Goal: Information Seeking & Learning: Learn about a topic

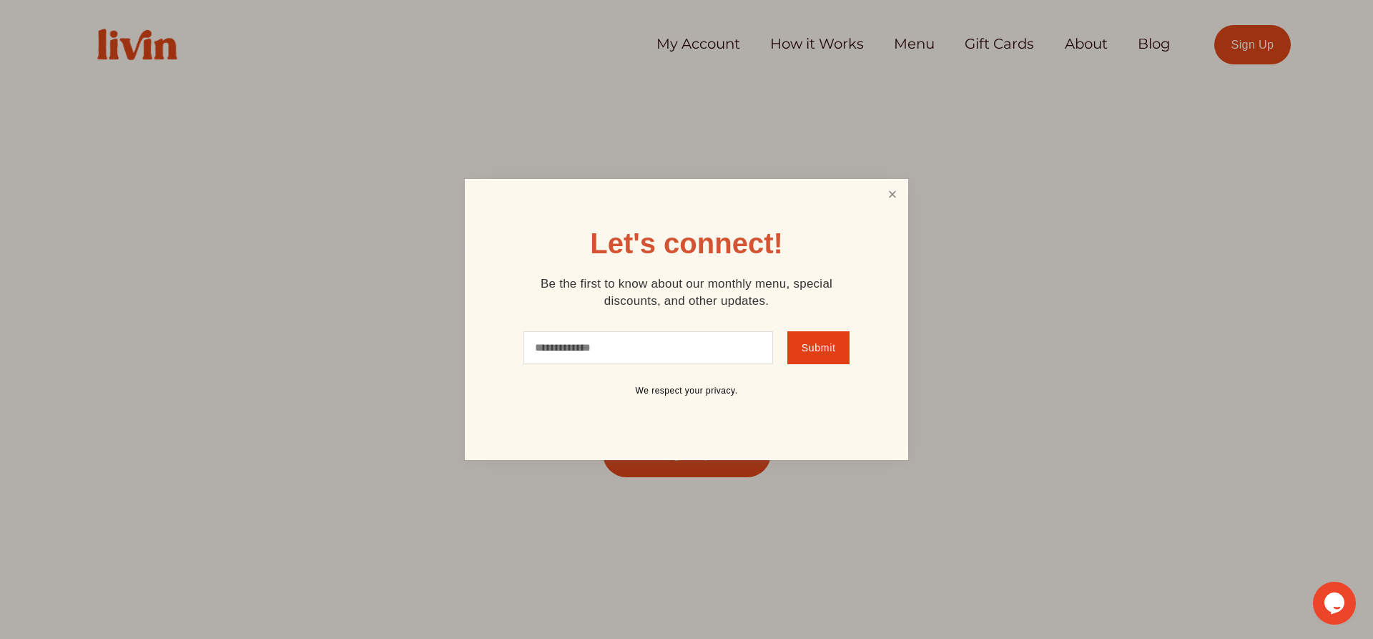
click at [886, 192] on link "Close" at bounding box center [892, 194] width 27 height 26
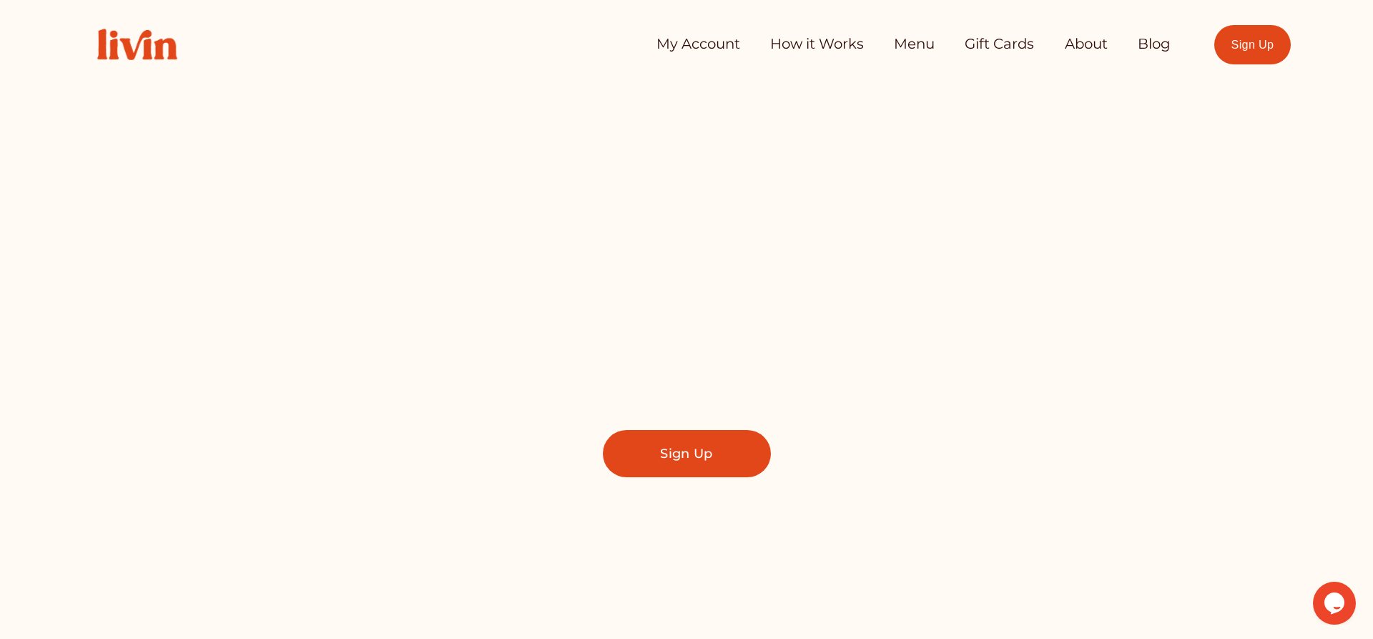
click at [652, 38] on div "My Account How it Works Menu Gift Cards About Blog" at bounding box center [704, 44] width 934 height 29
click at [672, 52] on link "My Account" at bounding box center [699, 44] width 84 height 29
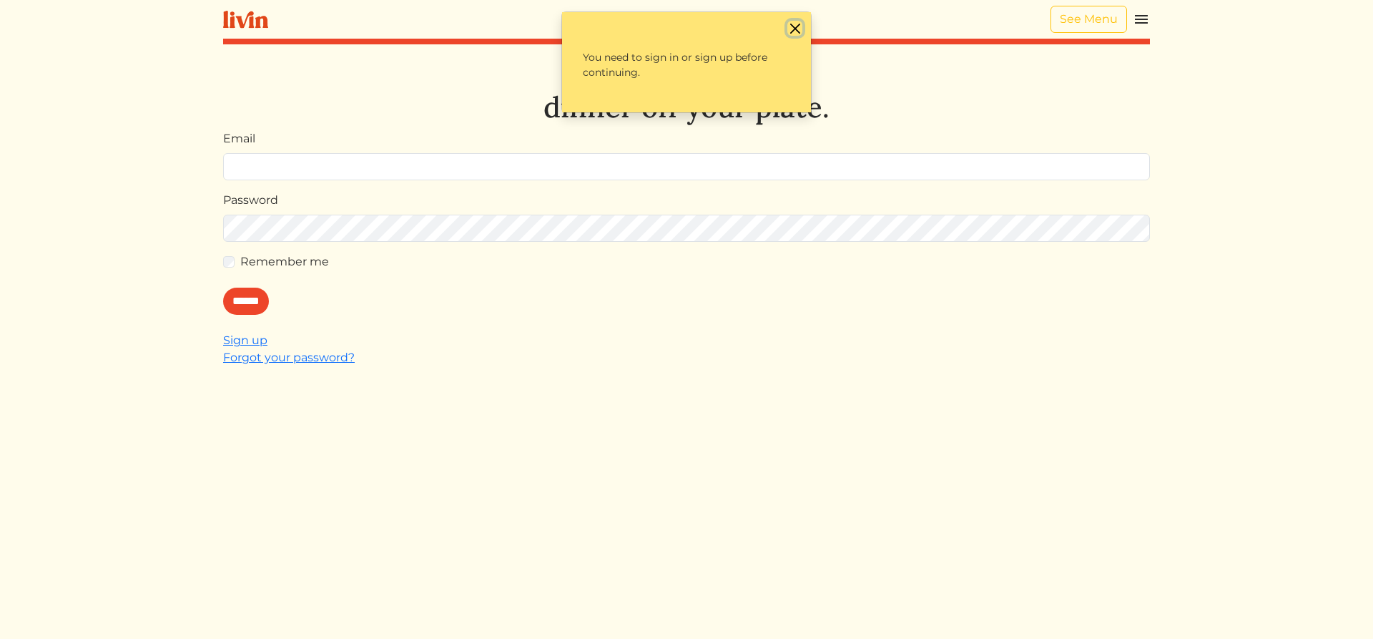
click at [791, 28] on button "Close" at bounding box center [794, 28] width 15 height 15
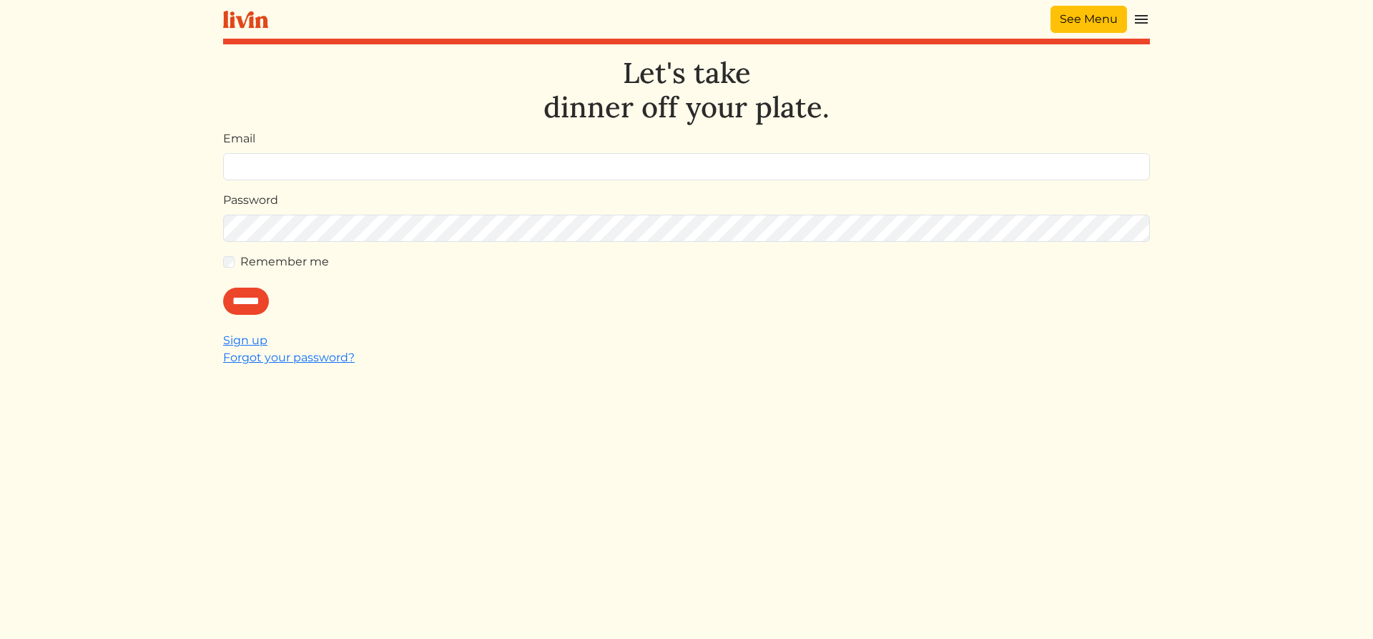
click at [1086, 6] on link "See Menu" at bounding box center [1089, 19] width 77 height 27
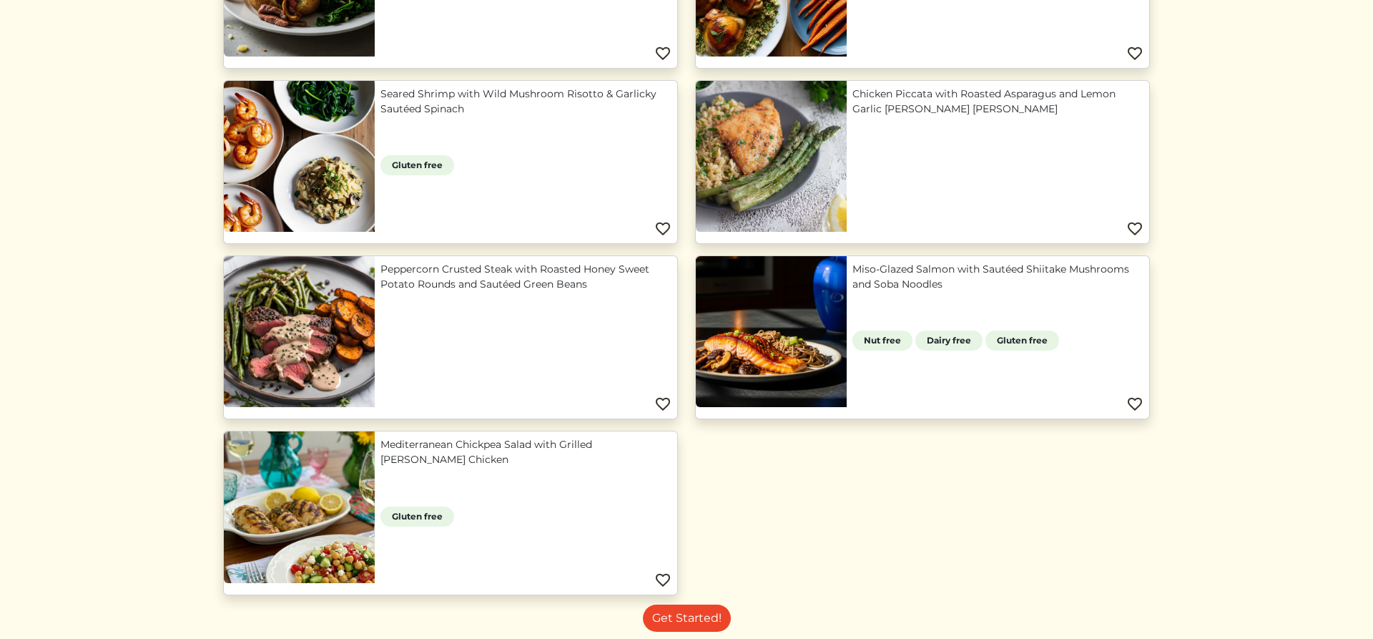
scroll to position [1240, 0]
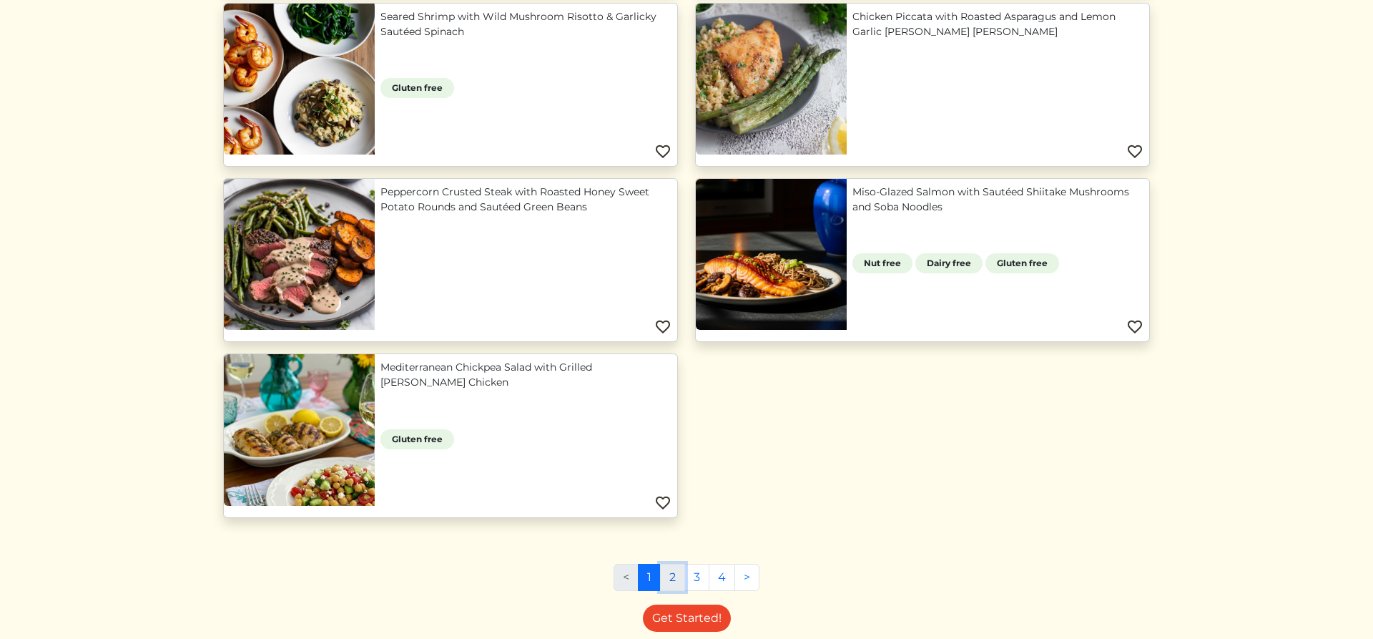
click at [674, 584] on link "2" at bounding box center [672, 577] width 25 height 27
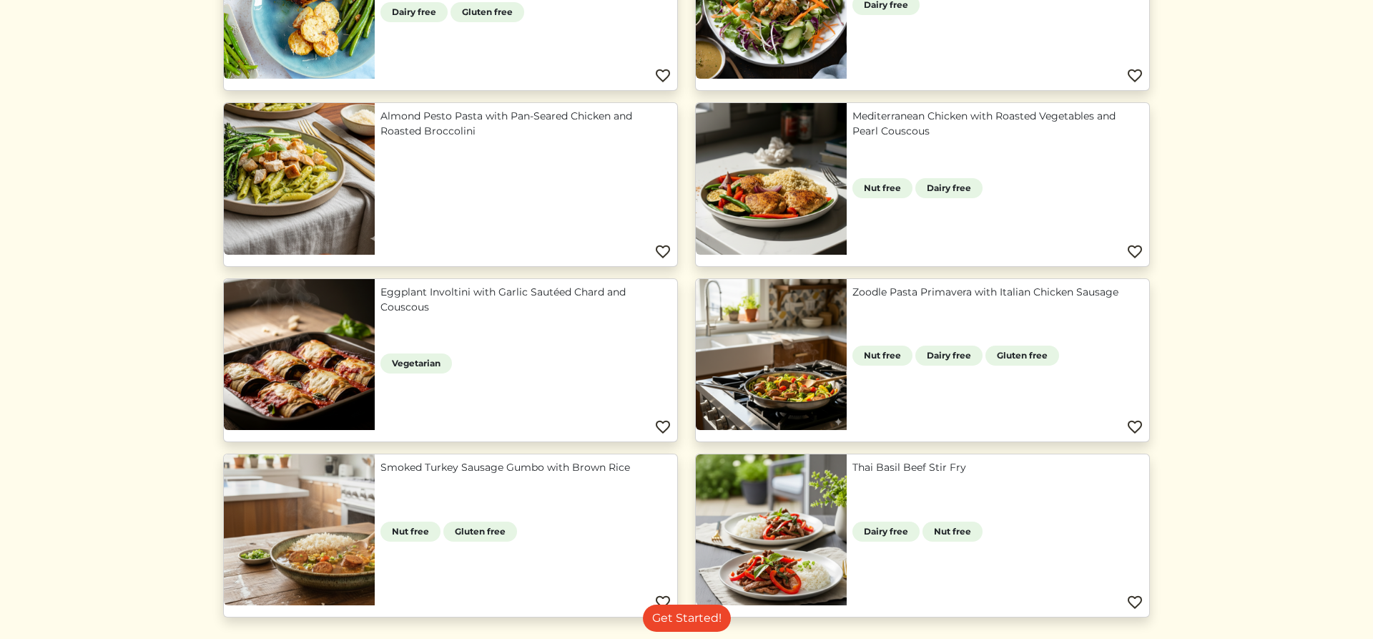
scroll to position [607, 0]
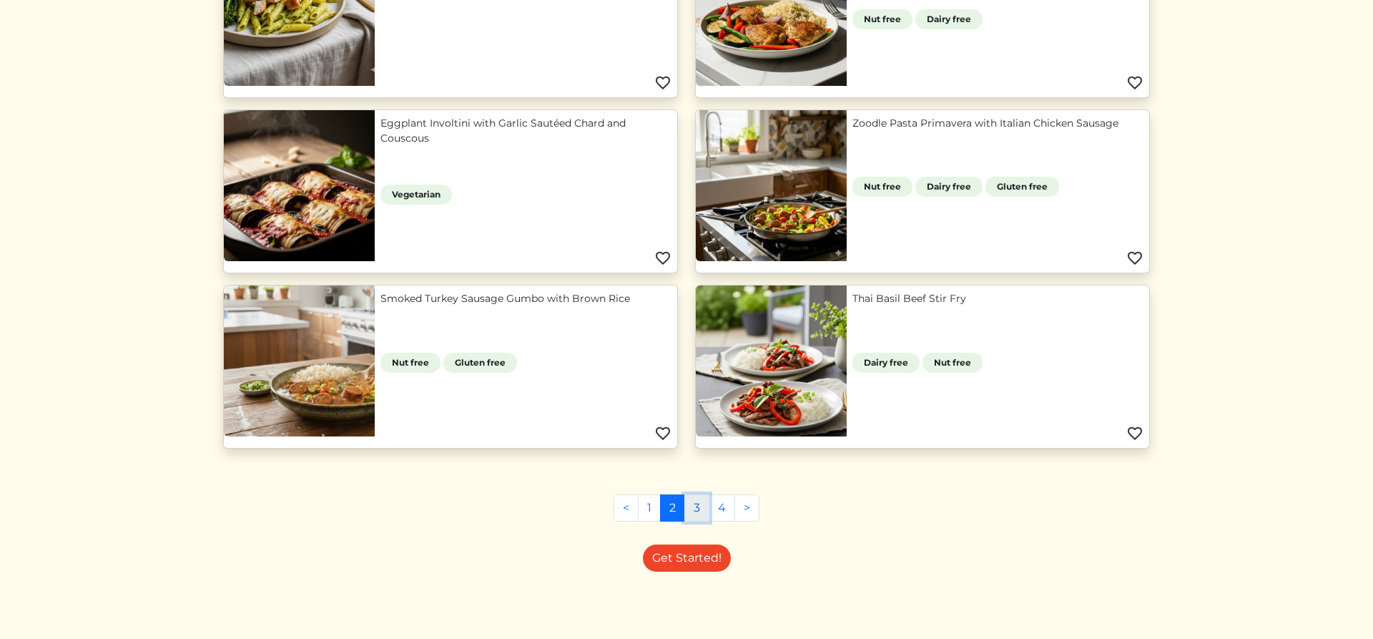
click at [689, 509] on link "3" at bounding box center [696, 507] width 25 height 27
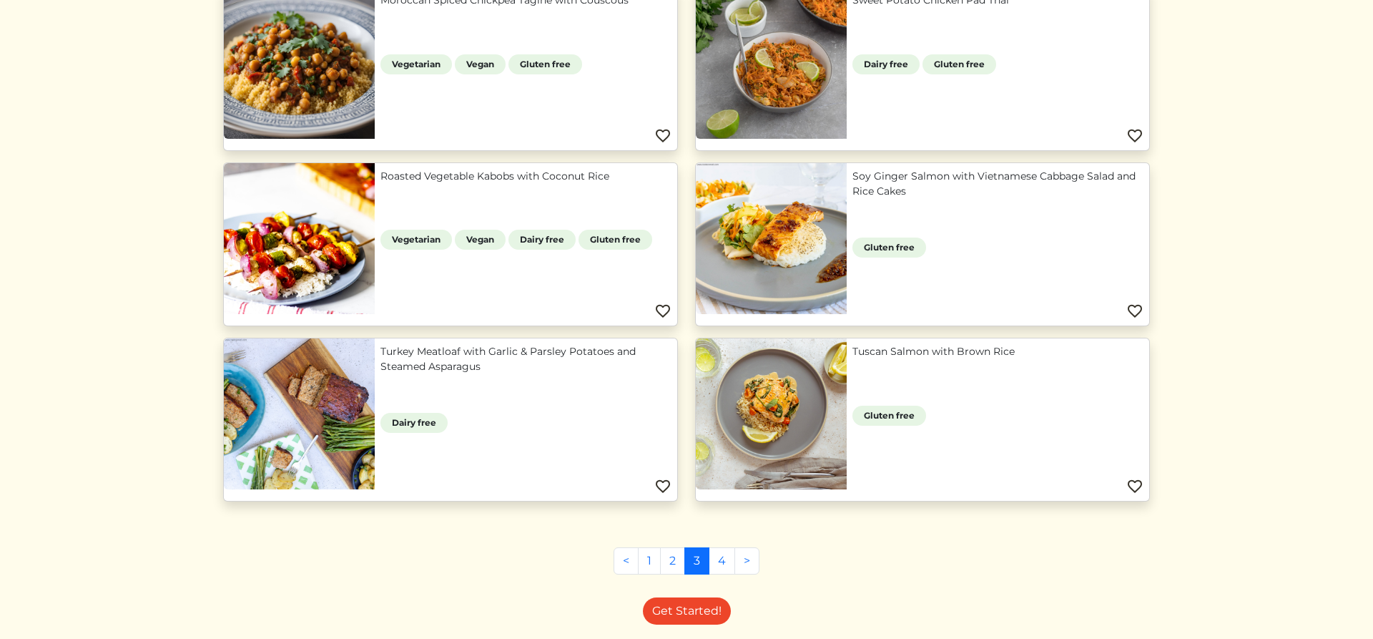
scroll to position [1081, 0]
click at [721, 556] on link "4" at bounding box center [722, 559] width 26 height 27
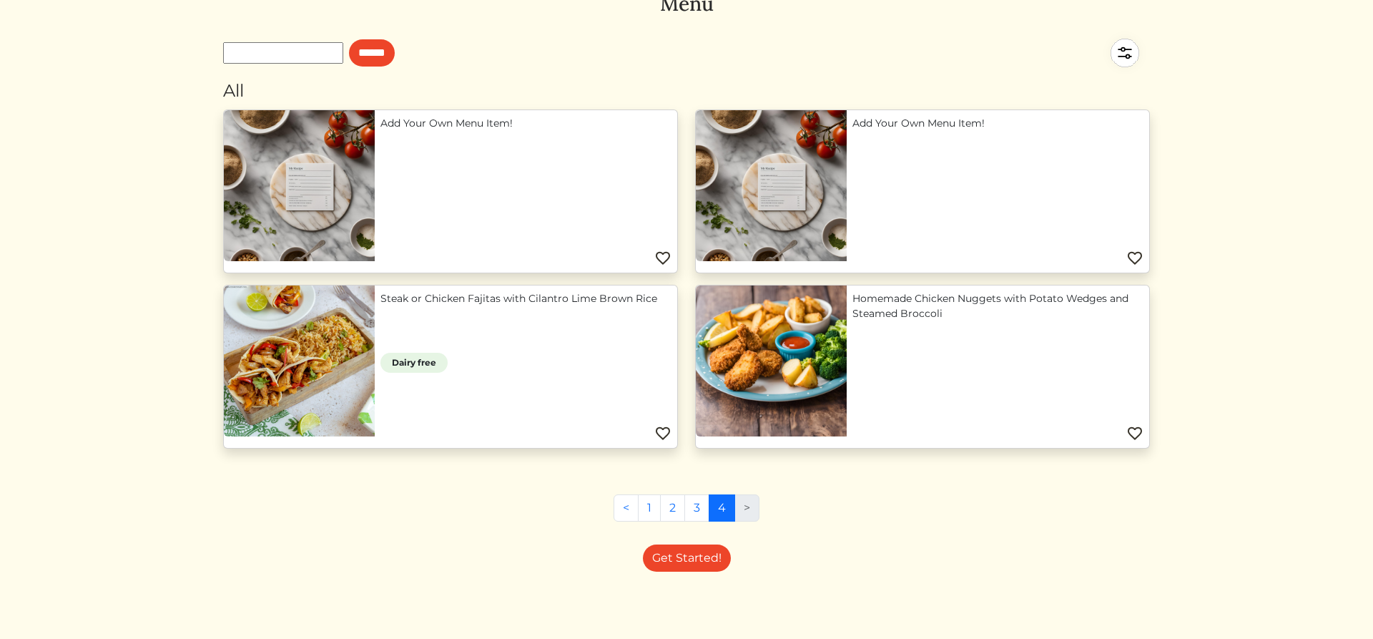
scroll to position [56, 0]
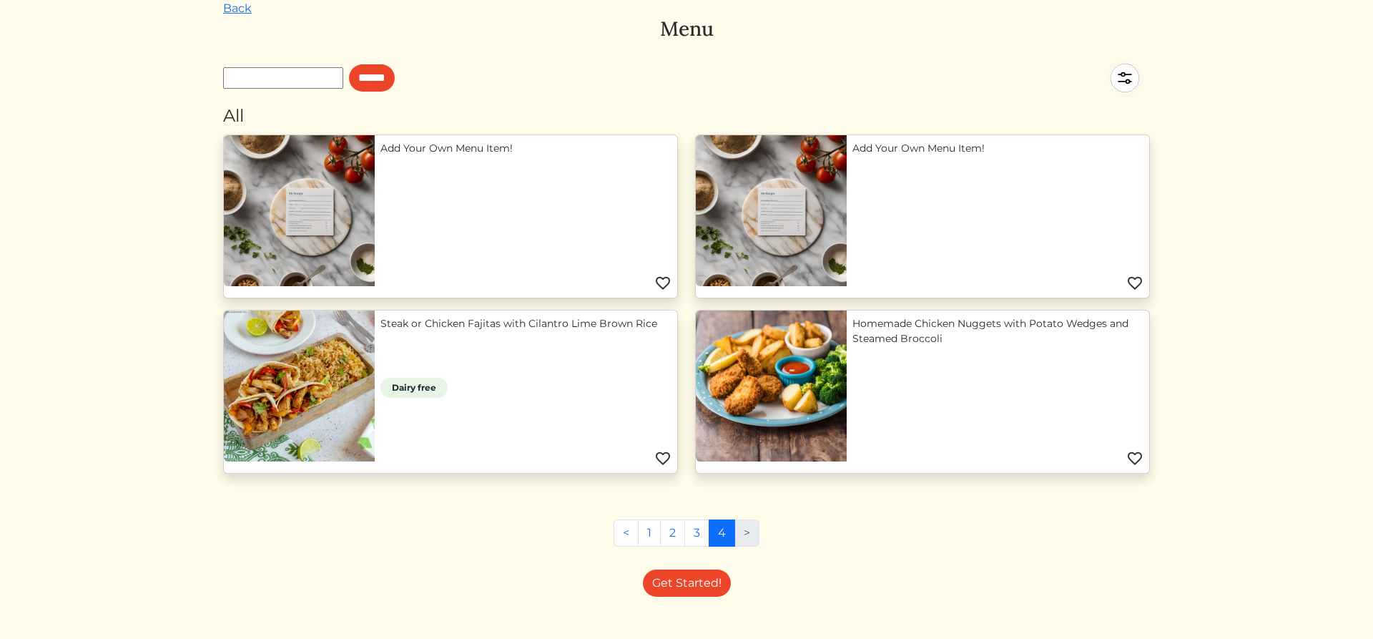
click at [1118, 79] on img at bounding box center [1125, 78] width 50 height 50
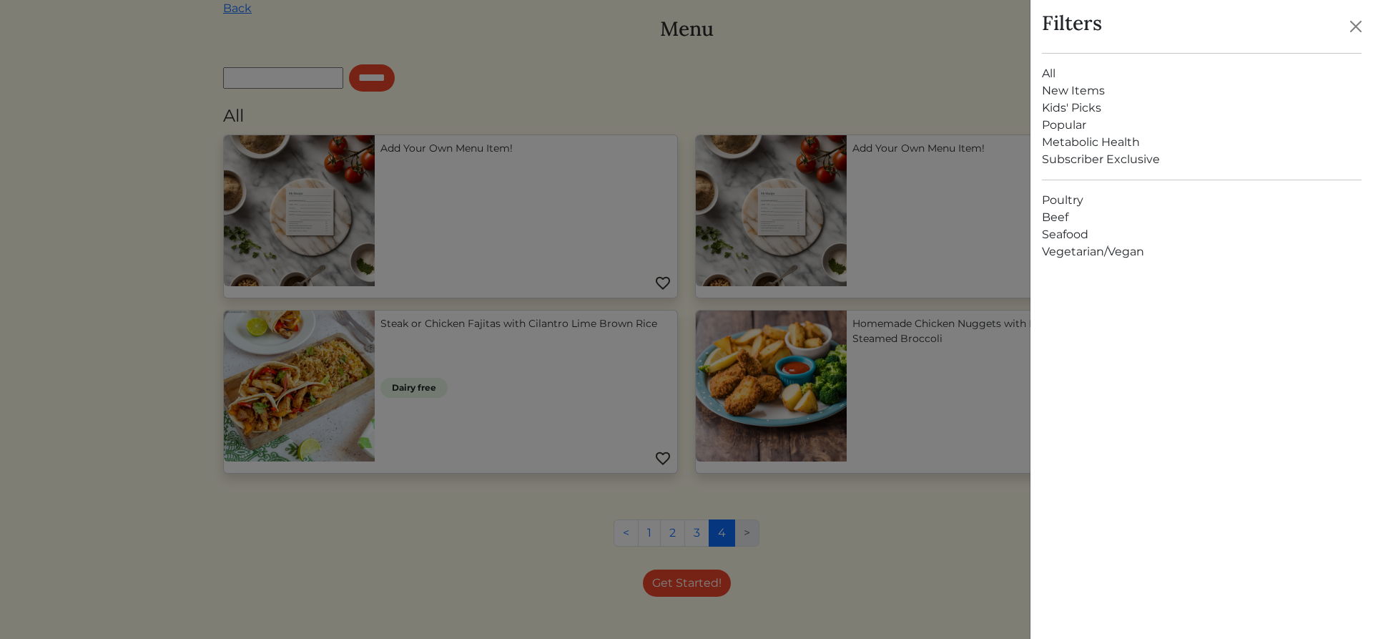
click at [970, 80] on div at bounding box center [686, 319] width 1373 height 639
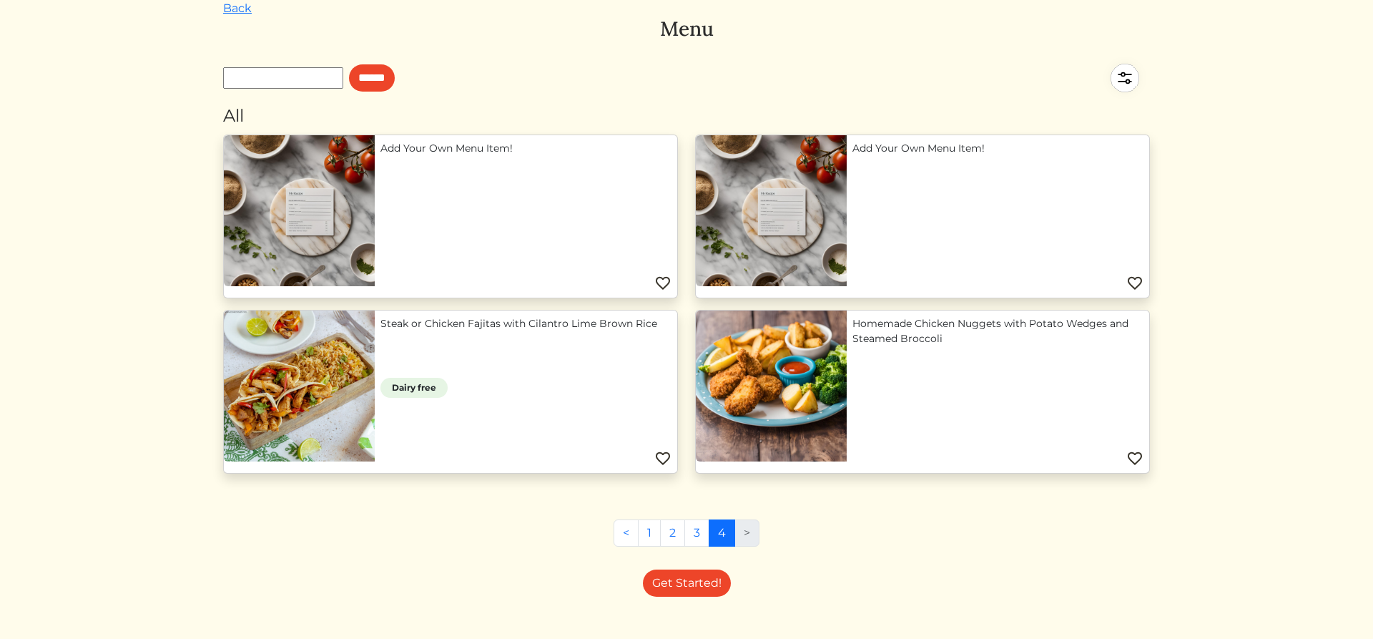
scroll to position [0, 0]
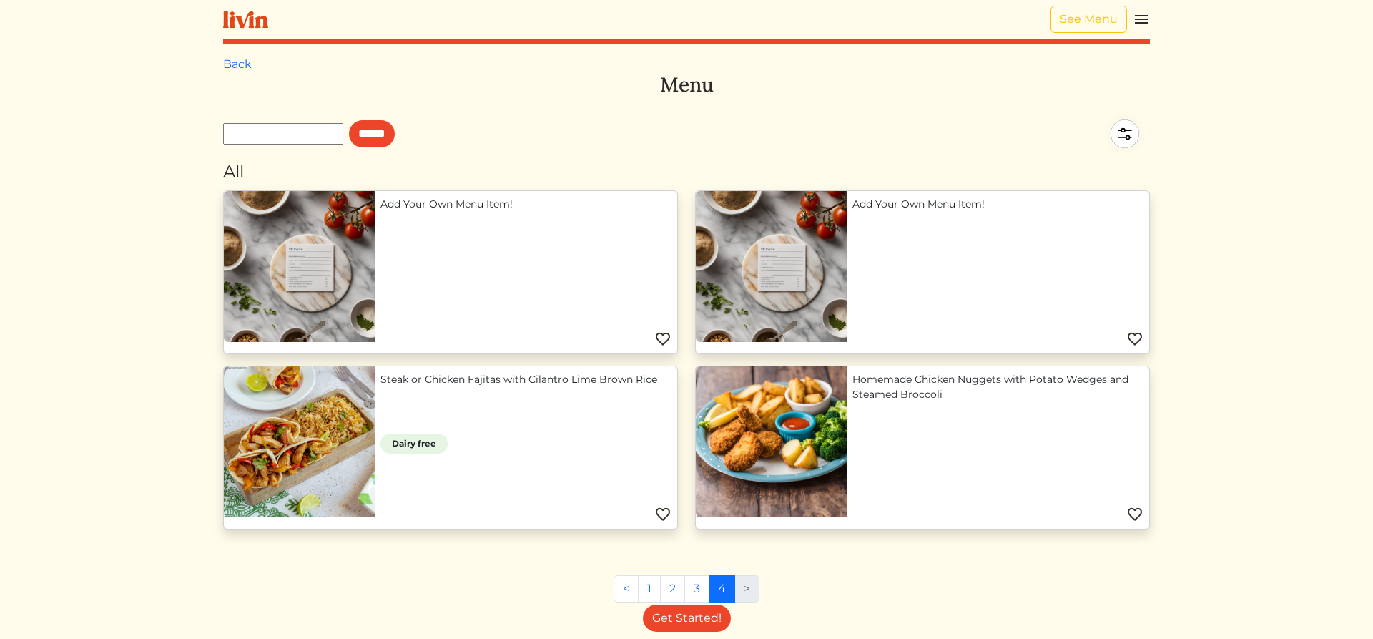
click at [1135, 143] on img at bounding box center [1125, 134] width 50 height 50
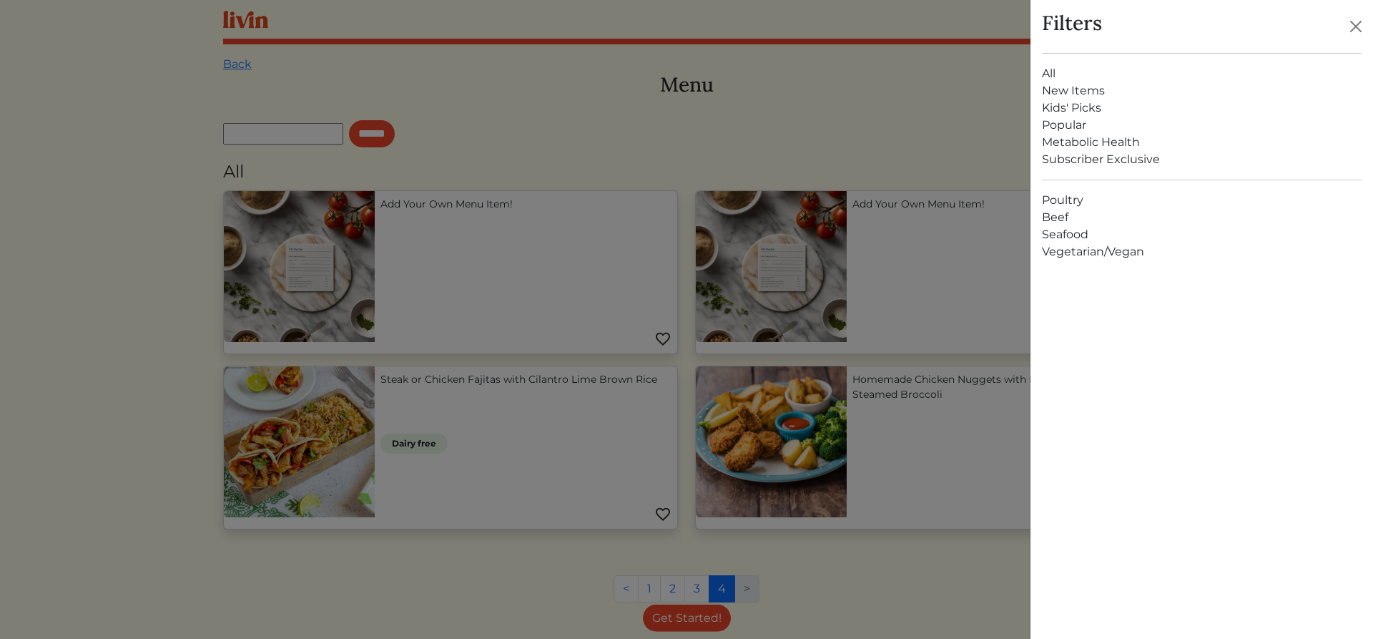
click at [1079, 109] on link "Kids' Picks" at bounding box center [1202, 107] width 320 height 17
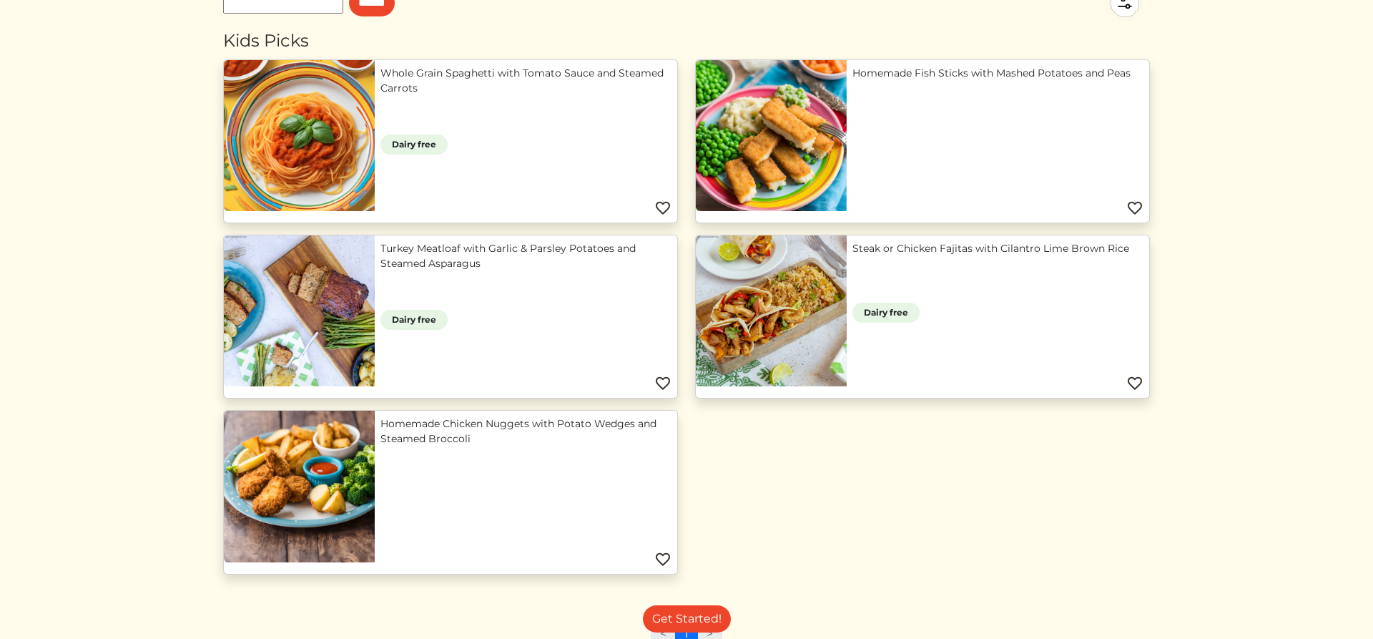
scroll to position [146, 0]
